Goal: Information Seeking & Learning: Learn about a topic

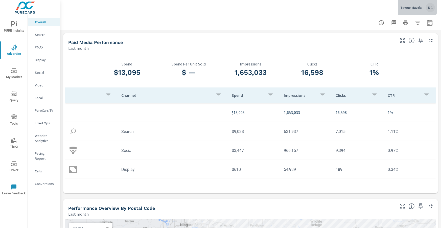
click at [415, 5] on div "Towne Mazda DC" at bounding box center [417, 7] width 35 height 9
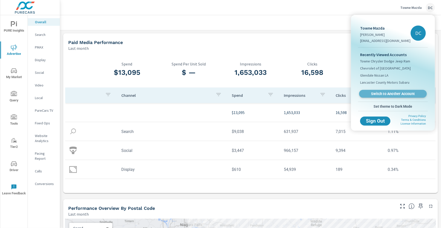
click at [384, 97] on link "Switch to Another Account" at bounding box center [393, 94] width 68 height 8
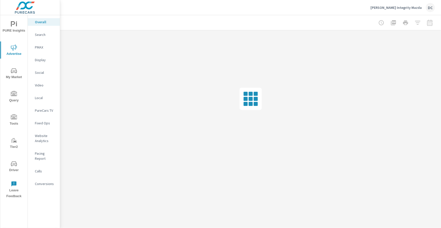
click at [12, 51] on span "Advertise" at bounding box center [14, 50] width 24 height 12
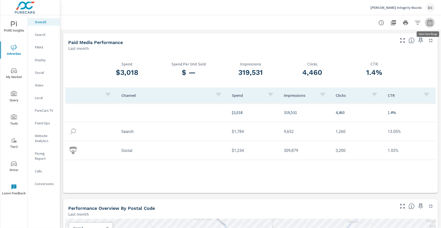
click at [432, 25] on icon "button" at bounding box center [429, 22] width 5 height 6
select select "Last month"
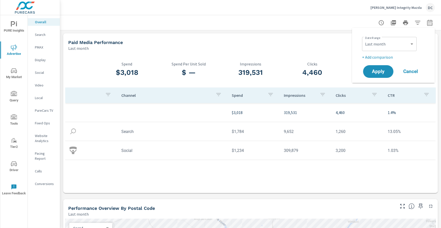
click at [383, 58] on p "+ Add comparison" at bounding box center [394, 57] width 65 height 6
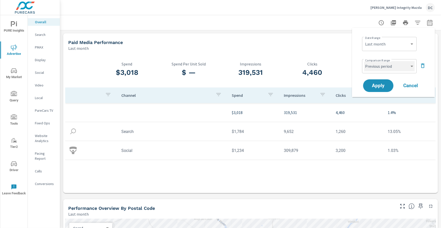
click at [384, 70] on select "Custom Previous period Previous month Previous year" at bounding box center [389, 66] width 51 height 10
click at [364, 61] on select "Custom Previous period Previous month Previous year" at bounding box center [389, 66] width 51 height 10
select select "Previous month"
click at [384, 82] on button "Apply" at bounding box center [377, 85] width 31 height 13
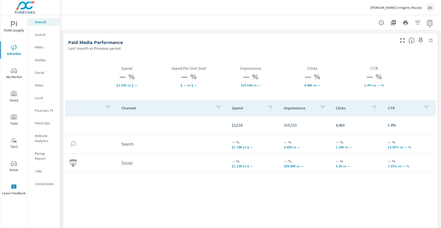
scroll to position [3, 0]
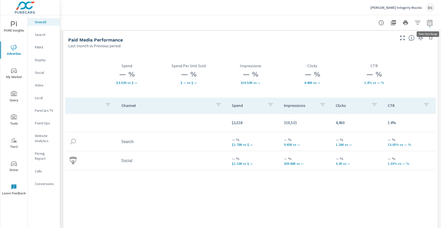
click at [432, 22] on icon "button" at bounding box center [430, 23] width 6 height 6
select select "Last month"
select select "Previous period"
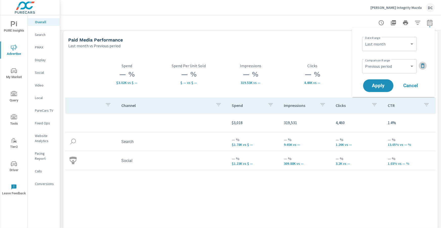
click at [425, 68] on icon "button" at bounding box center [423, 66] width 6 height 6
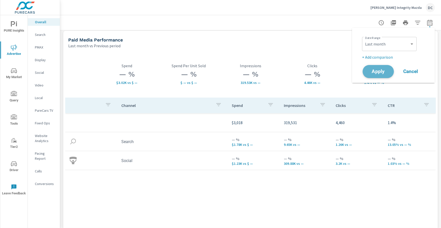
click at [390, 73] on button "Apply" at bounding box center [377, 71] width 31 height 13
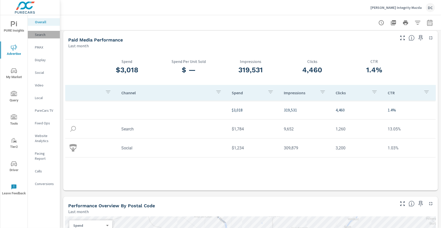
click at [39, 34] on p "Search" at bounding box center [45, 34] width 21 height 5
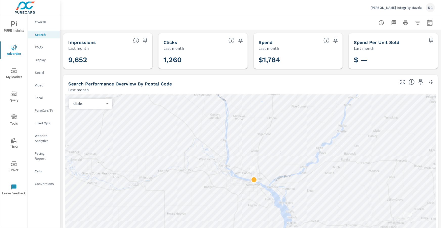
click at [39, 71] on p "Social" at bounding box center [45, 72] width 21 height 5
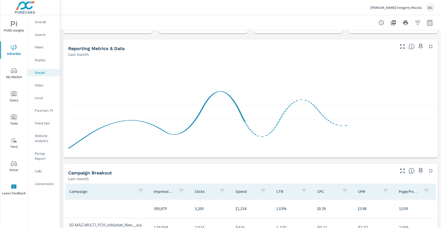
scroll to position [134, 0]
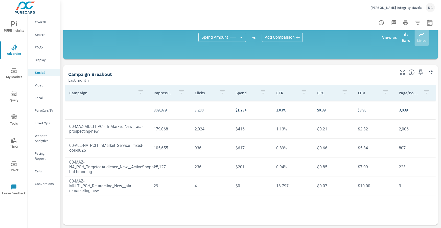
click at [143, 92] on icon "button" at bounding box center [141, 92] width 6 height 6
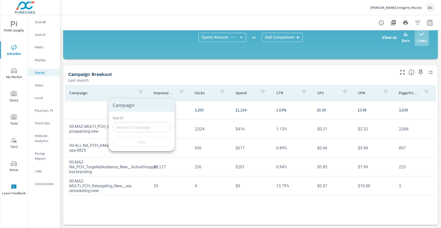
click at [62, 89] on div at bounding box center [220, 114] width 441 height 228
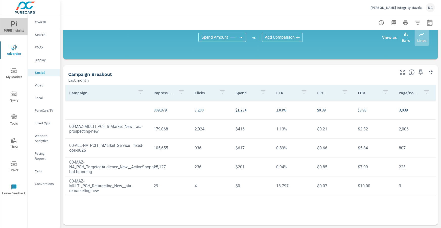
click at [19, 24] on span "PURE Insights" at bounding box center [14, 27] width 24 height 12
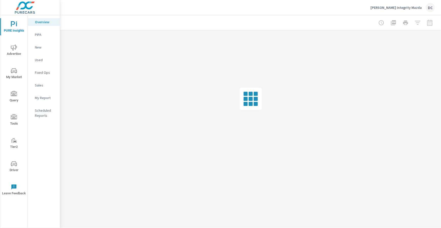
click at [42, 84] on p "Sales" at bounding box center [45, 85] width 21 height 5
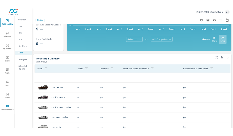
scroll to position [174, 0]
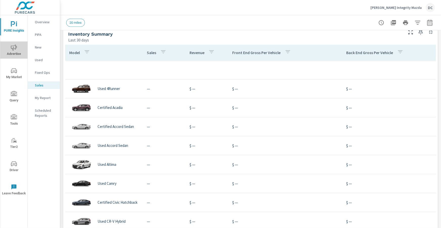
click at [18, 50] on span "Advertise" at bounding box center [14, 50] width 24 height 12
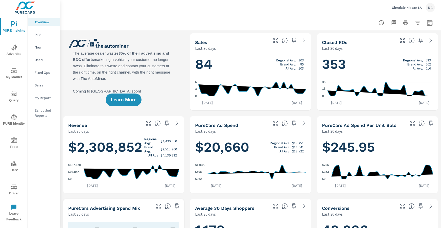
click at [13, 185] on icon "nav menu" at bounding box center [14, 187] width 6 height 6
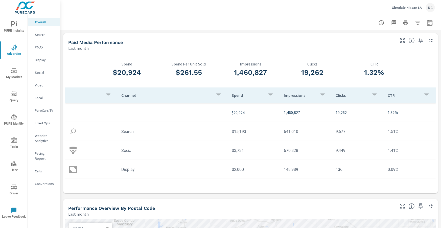
click at [396, 7] on p "Glendale Nissan LA" at bounding box center [406, 7] width 30 height 5
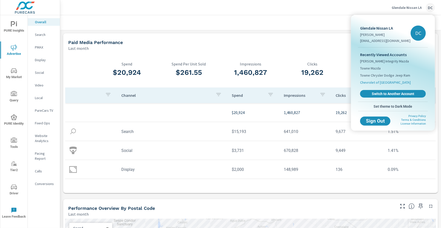
click at [380, 84] on span "Chevrolet of [GEOGRAPHIC_DATA]" at bounding box center [385, 82] width 51 height 5
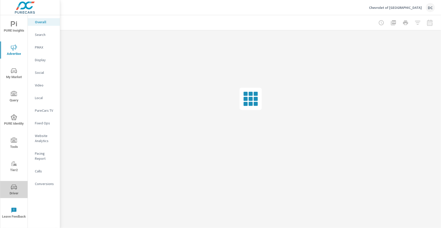
click at [12, 186] on icon "nav menu" at bounding box center [14, 187] width 6 height 6
